Goal: Find specific page/section: Find specific page/section

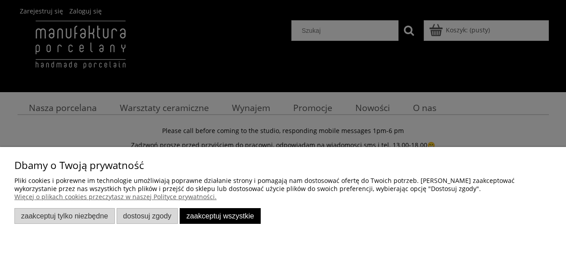
click at [215, 218] on button "Zaakceptuj wszystkie" at bounding box center [220, 216] width 81 height 16
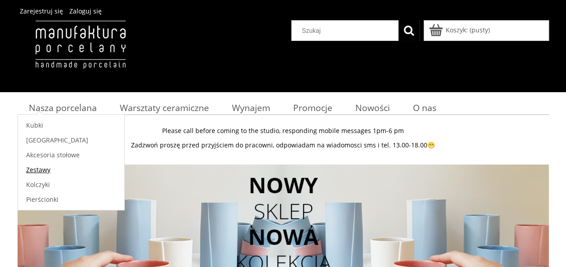
click at [35, 168] on span "Zestawy" at bounding box center [38, 170] width 24 height 9
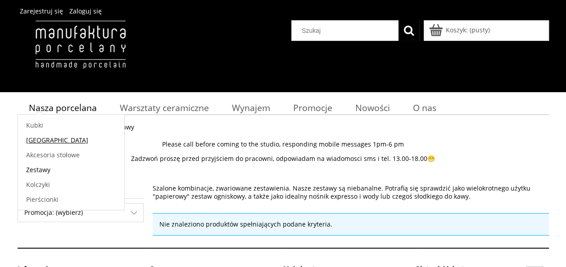
click at [41, 141] on span "[GEOGRAPHIC_DATA]" at bounding box center [57, 140] width 62 height 9
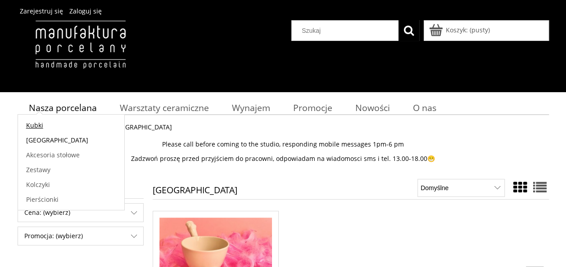
click at [35, 127] on span "Kubki" at bounding box center [34, 125] width 17 height 9
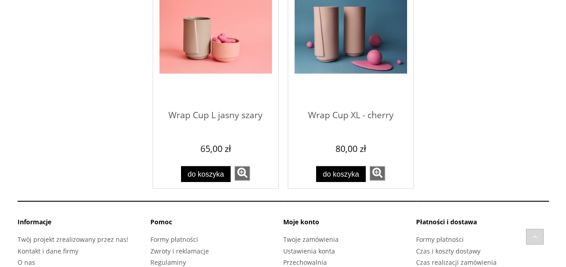
scroll to position [855, 0]
